Goal: Task Accomplishment & Management: Use online tool/utility

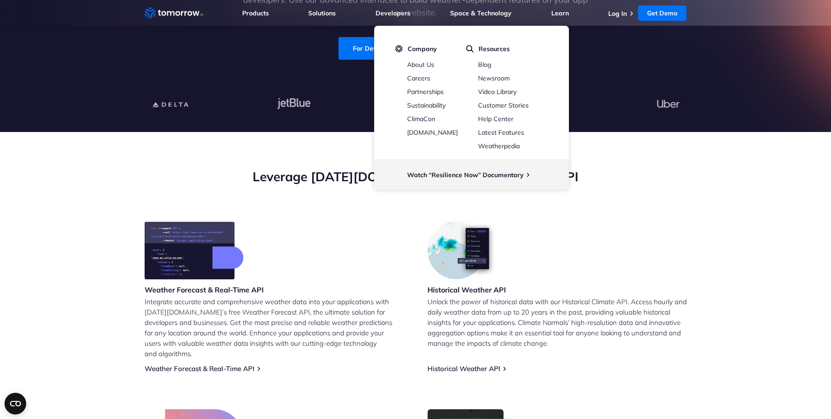
scroll to position [108, 0]
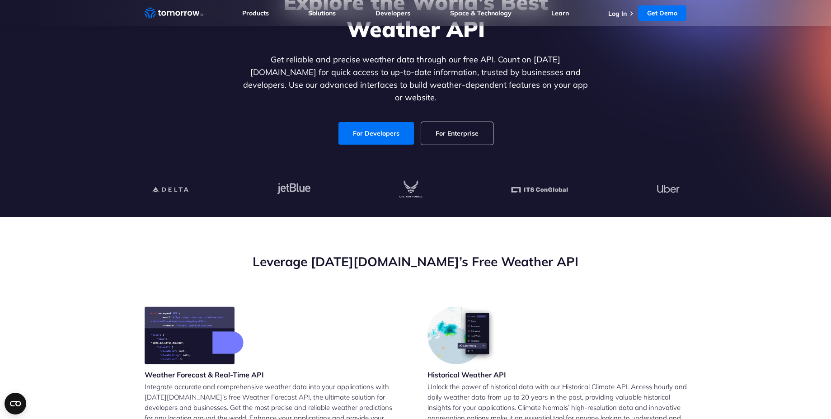
click at [284, 163] on div at bounding box center [415, 190] width 556 height 55
click at [379, 128] on link "For Developers" at bounding box center [375, 133] width 75 height 23
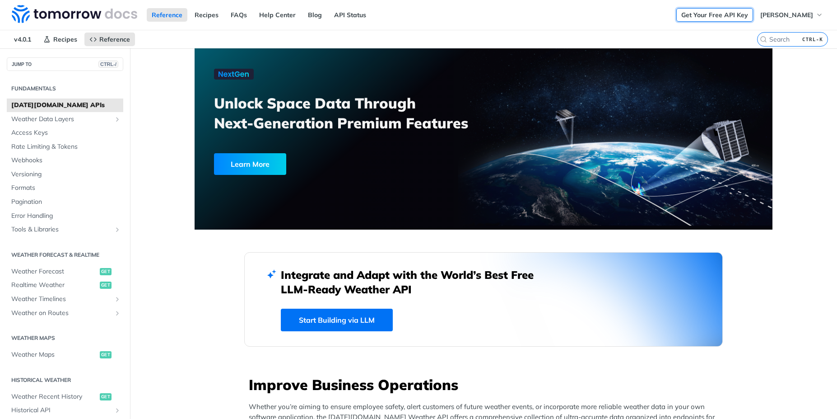
click at [706, 18] on link "Get Your Free API Key" at bounding box center [715, 15] width 77 height 14
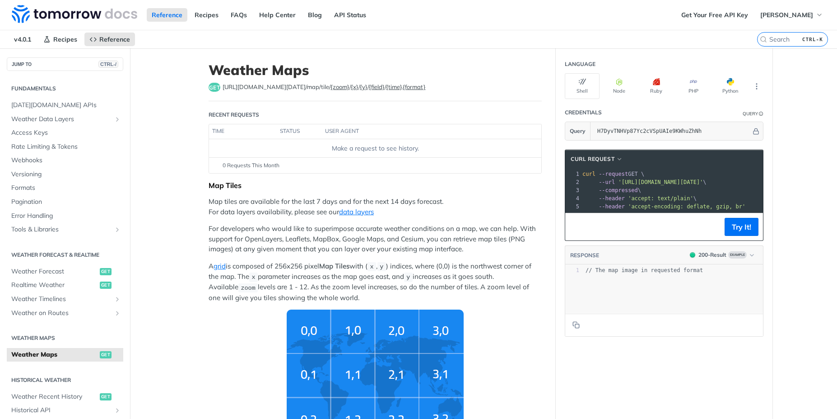
scroll to position [0, 19]
drag, startPoint x: 619, startPoint y: 182, endPoint x: 779, endPoint y: 181, distance: 159.9
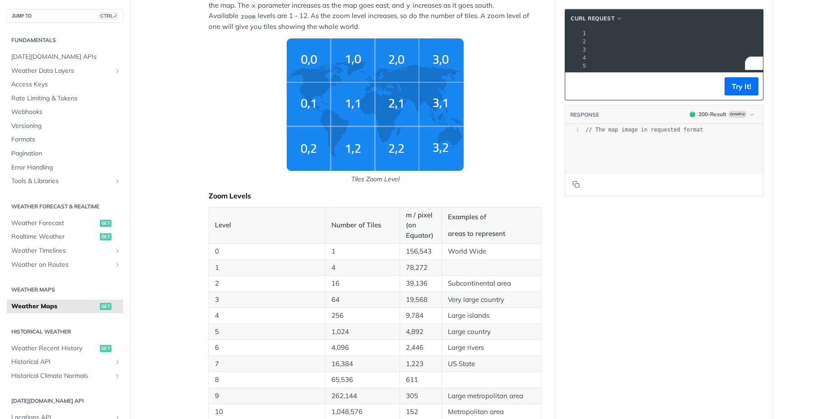
scroll to position [0, 0]
